Goal: Information Seeking & Learning: Check status

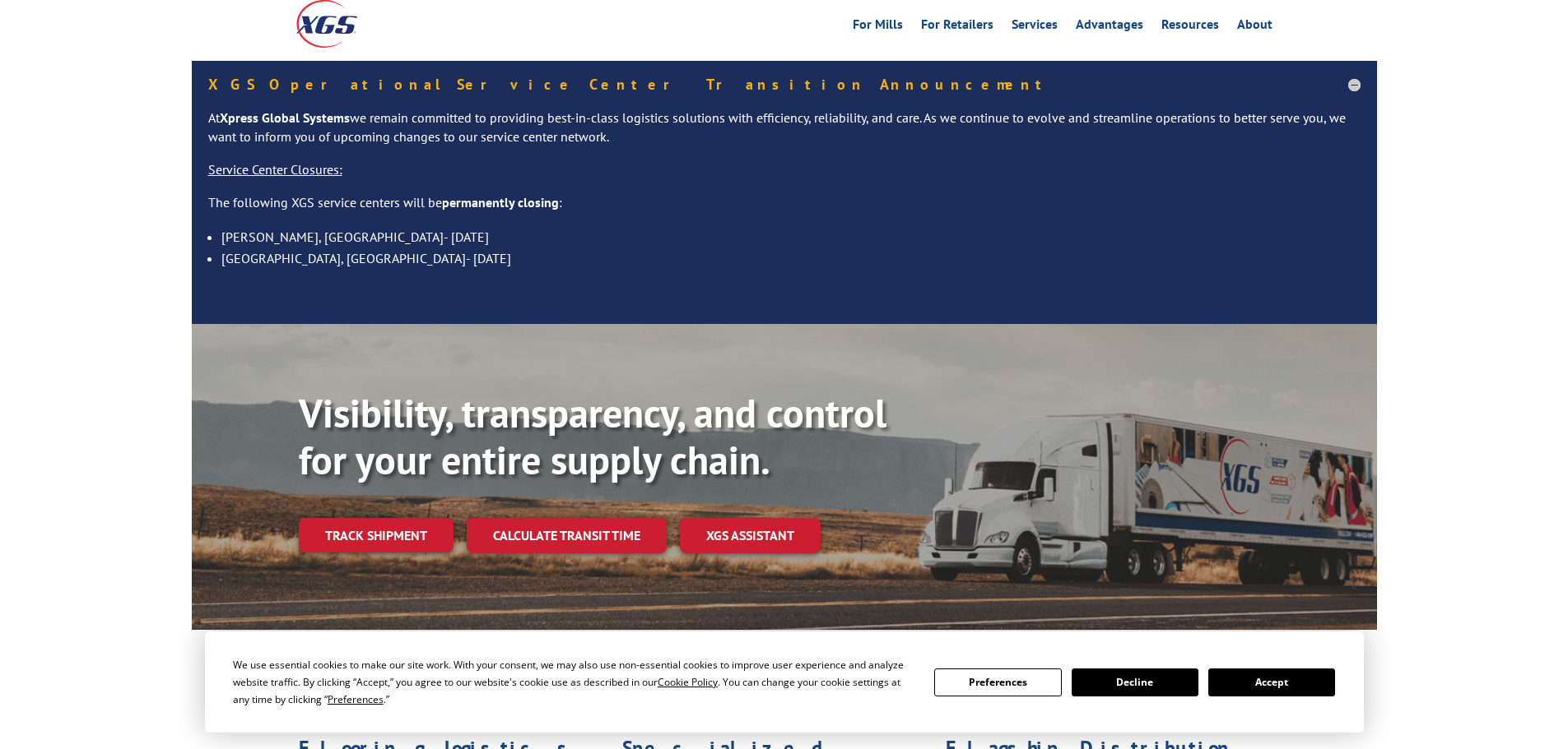
scroll to position [165, 0]
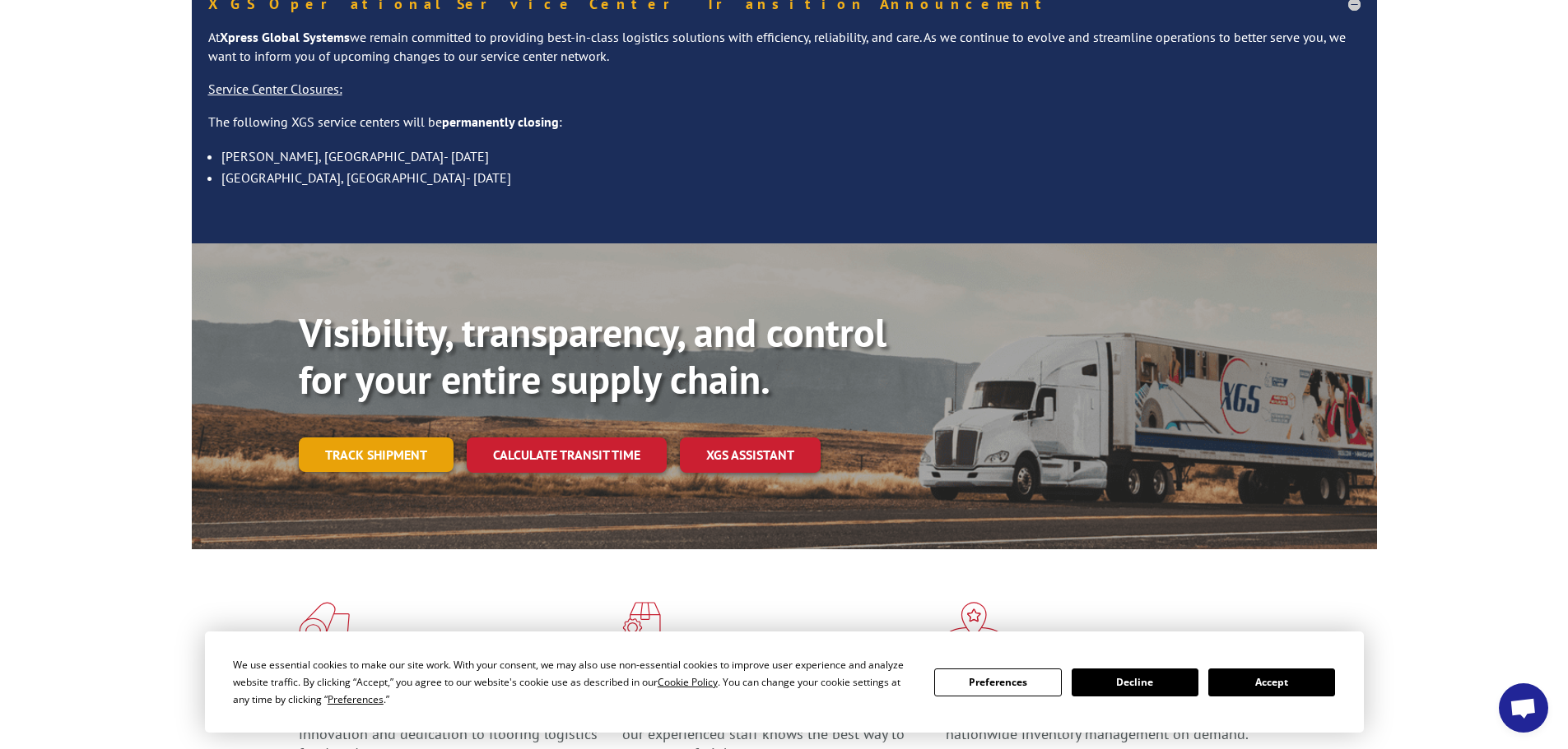
click at [380, 438] on link "Track shipment" at bounding box center [375, 454] width 154 height 35
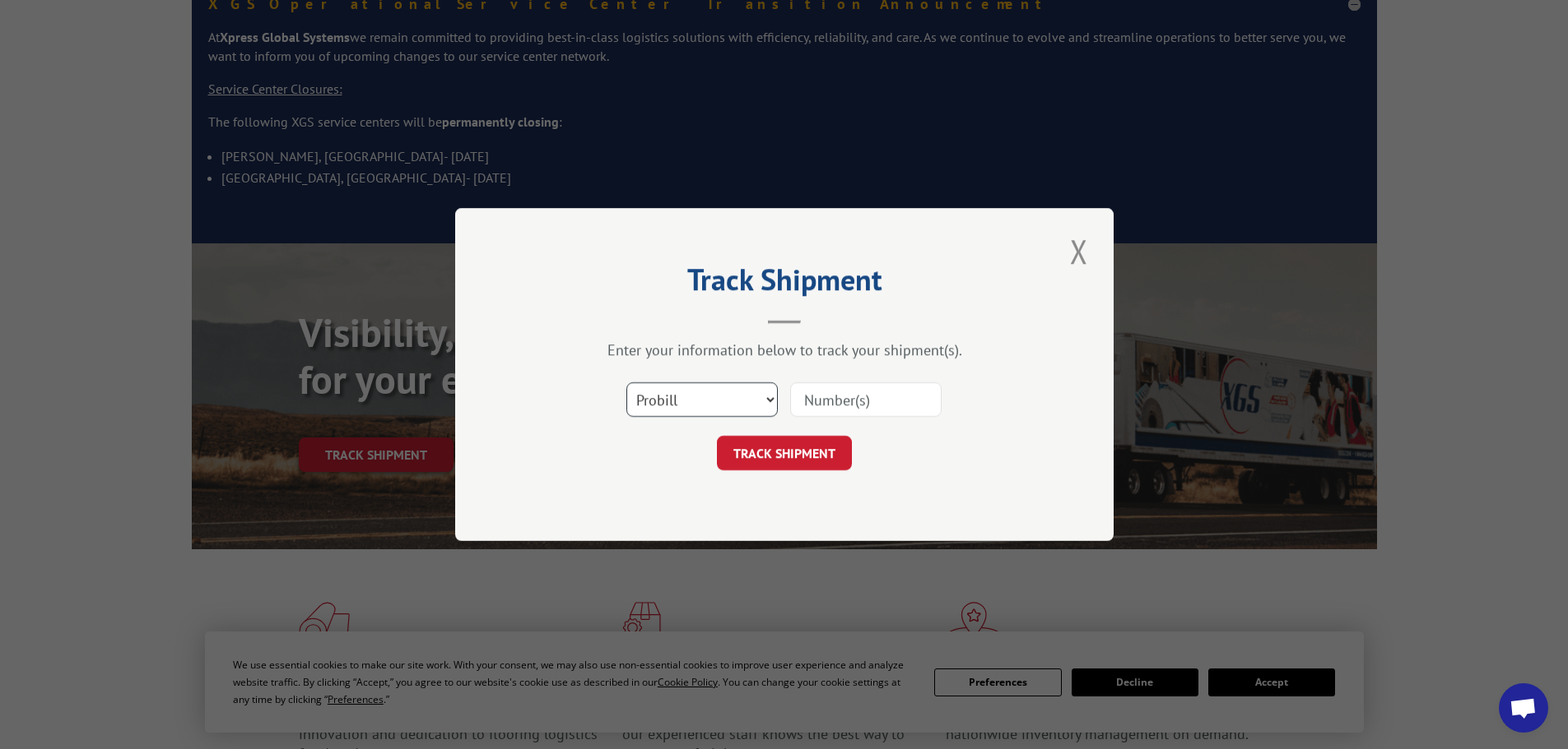
click at [704, 382] on select "Select category... Probill BOL PO" at bounding box center [702, 399] width 152 height 35
select select "bol"
click at [626, 382] on select "Select category... Probill BOL PO" at bounding box center [702, 399] width 152 height 35
click at [832, 393] on input at bounding box center [865, 399] width 152 height 35
paste input "2825522"
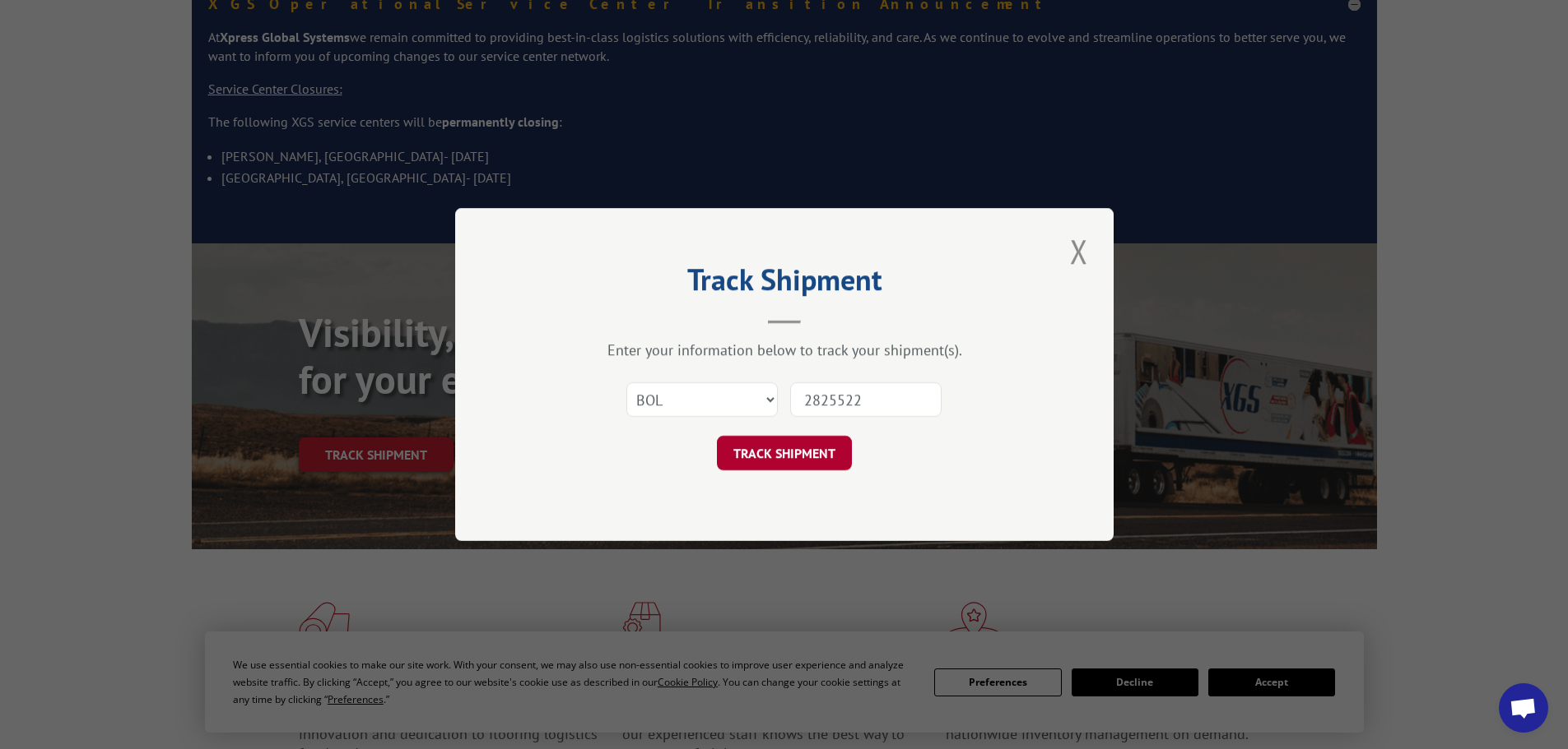
type input "2825522"
click at [784, 469] on button "TRACK SHIPMENT" at bounding box center [784, 453] width 135 height 35
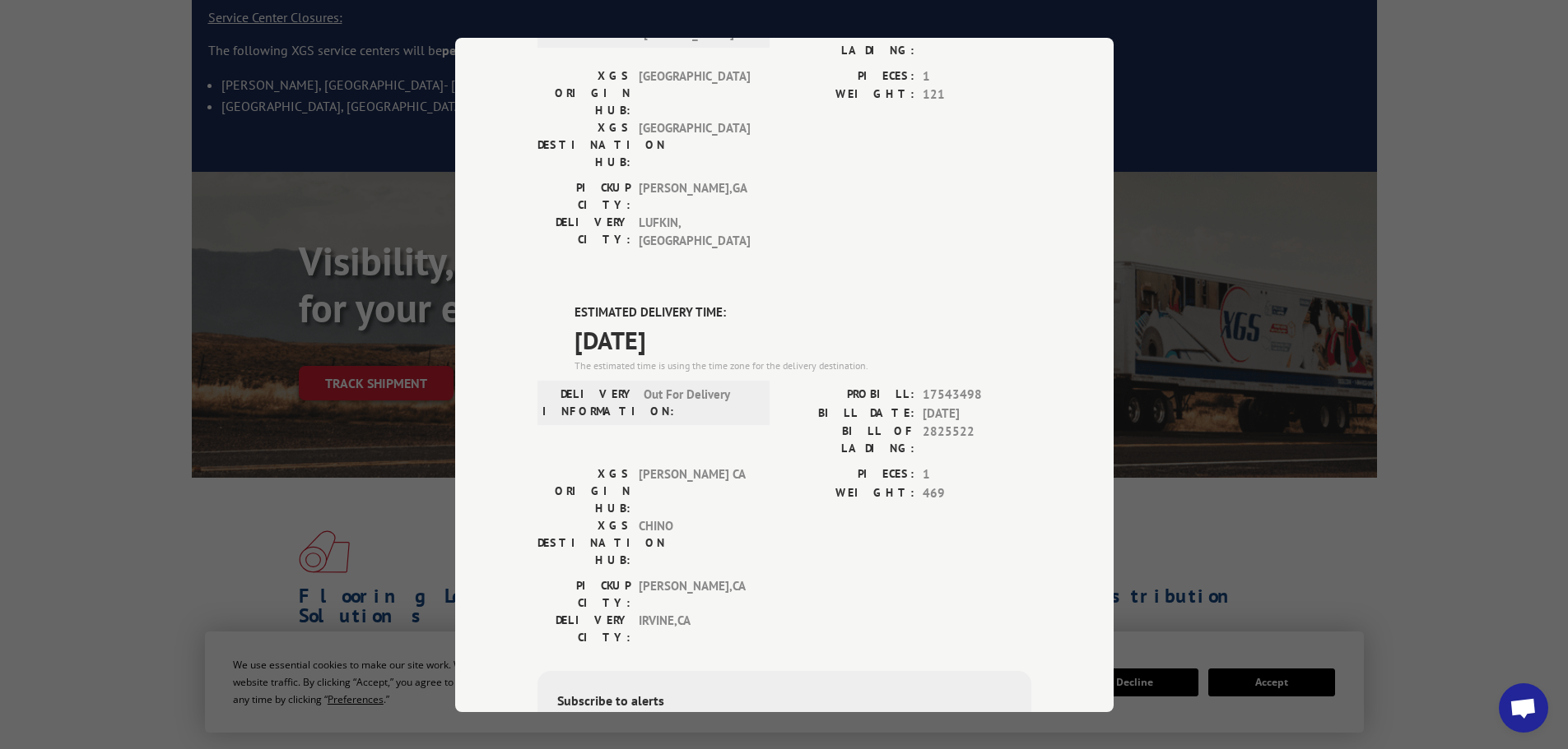
scroll to position [247, 0]
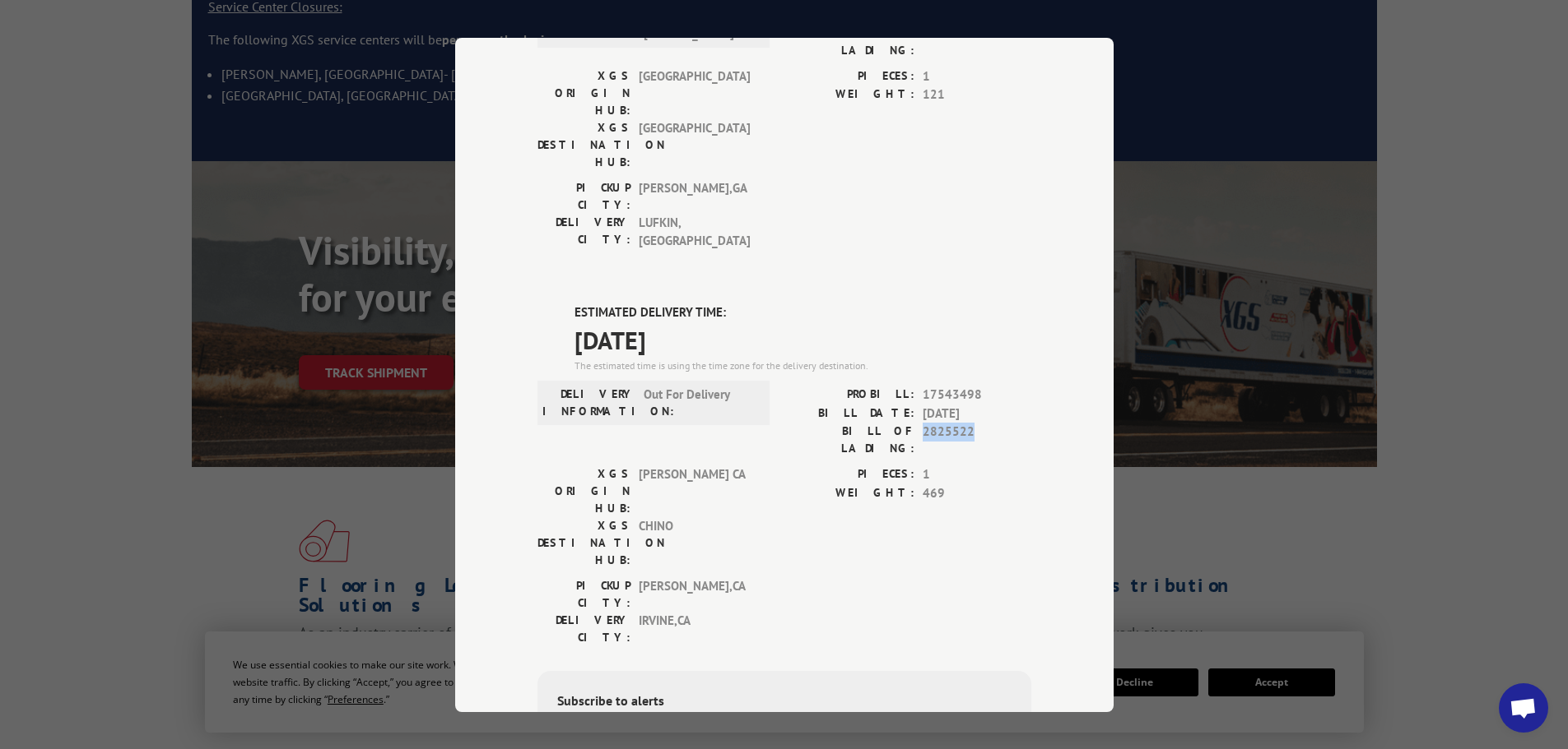
drag, startPoint x: 918, startPoint y: 235, endPoint x: 975, endPoint y: 238, distance: 57.1
click at [975, 423] on span "2825522" at bounding box center [977, 439] width 109 height 35
copy span "2825522"
click at [1218, 167] on div "Track Shipment DELIVERED DELIVERY INFORMATION: PROBILL: 9289018 BILL DATE: [DAT…" at bounding box center [784, 374] width 1568 height 749
